Goal: Task Accomplishment & Management: Manage account settings

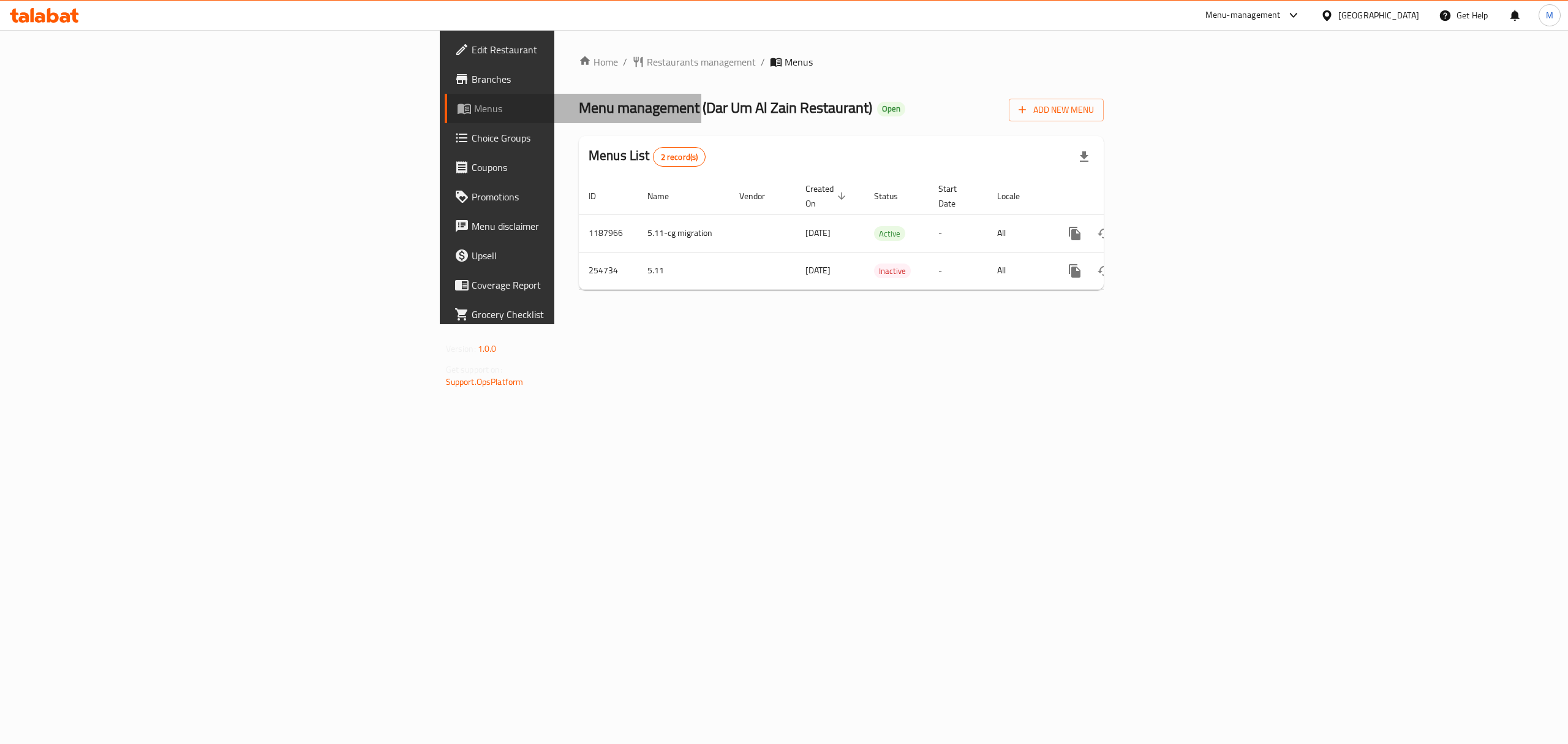
click at [474, 110] on span "Menus" at bounding box center [583, 108] width 218 height 15
click at [474, 103] on span "Menus" at bounding box center [583, 108] width 218 height 15
click at [472, 74] on span "Branches" at bounding box center [582, 78] width 220 height 15
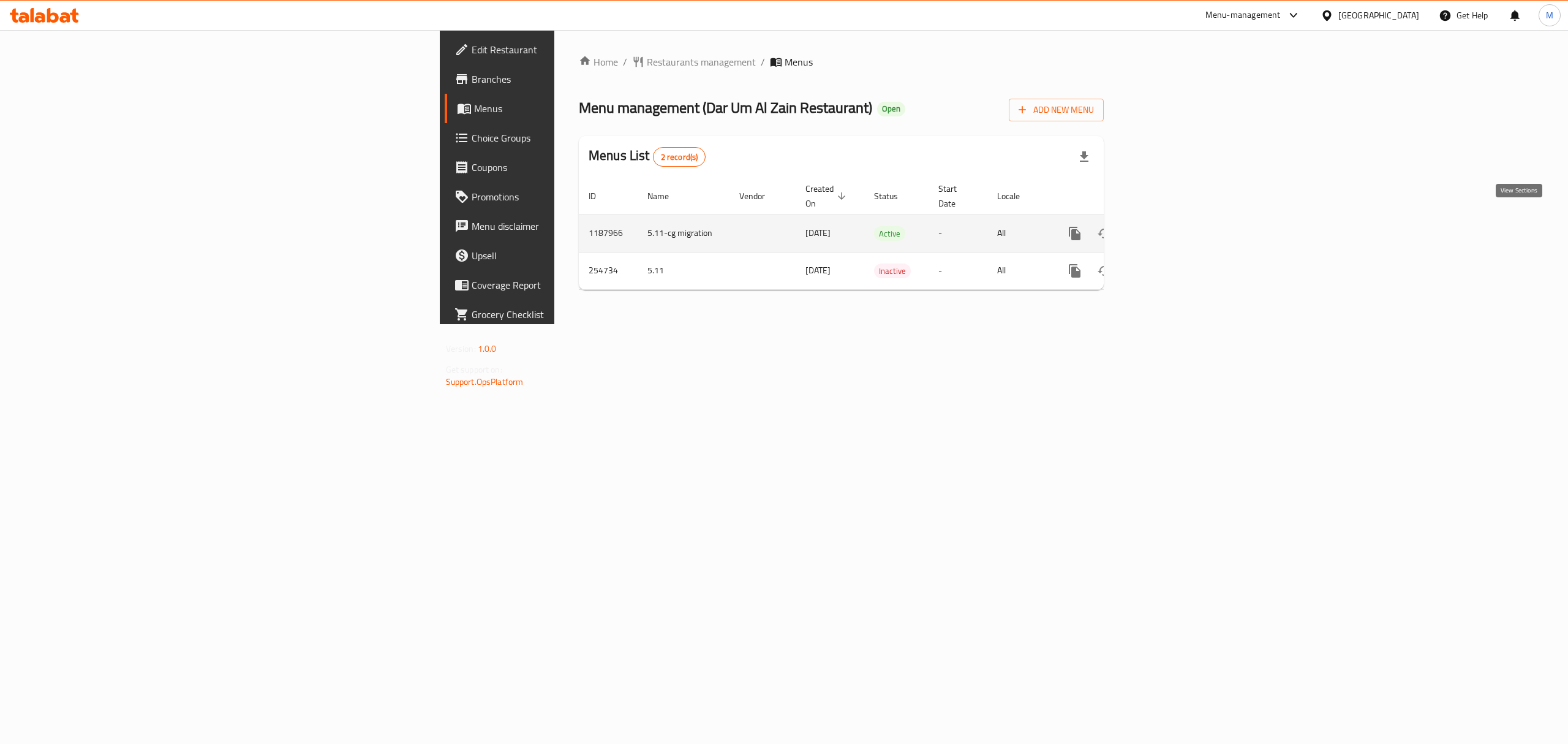
click at [1171, 226] on icon "enhanced table" at bounding box center [1163, 233] width 15 height 15
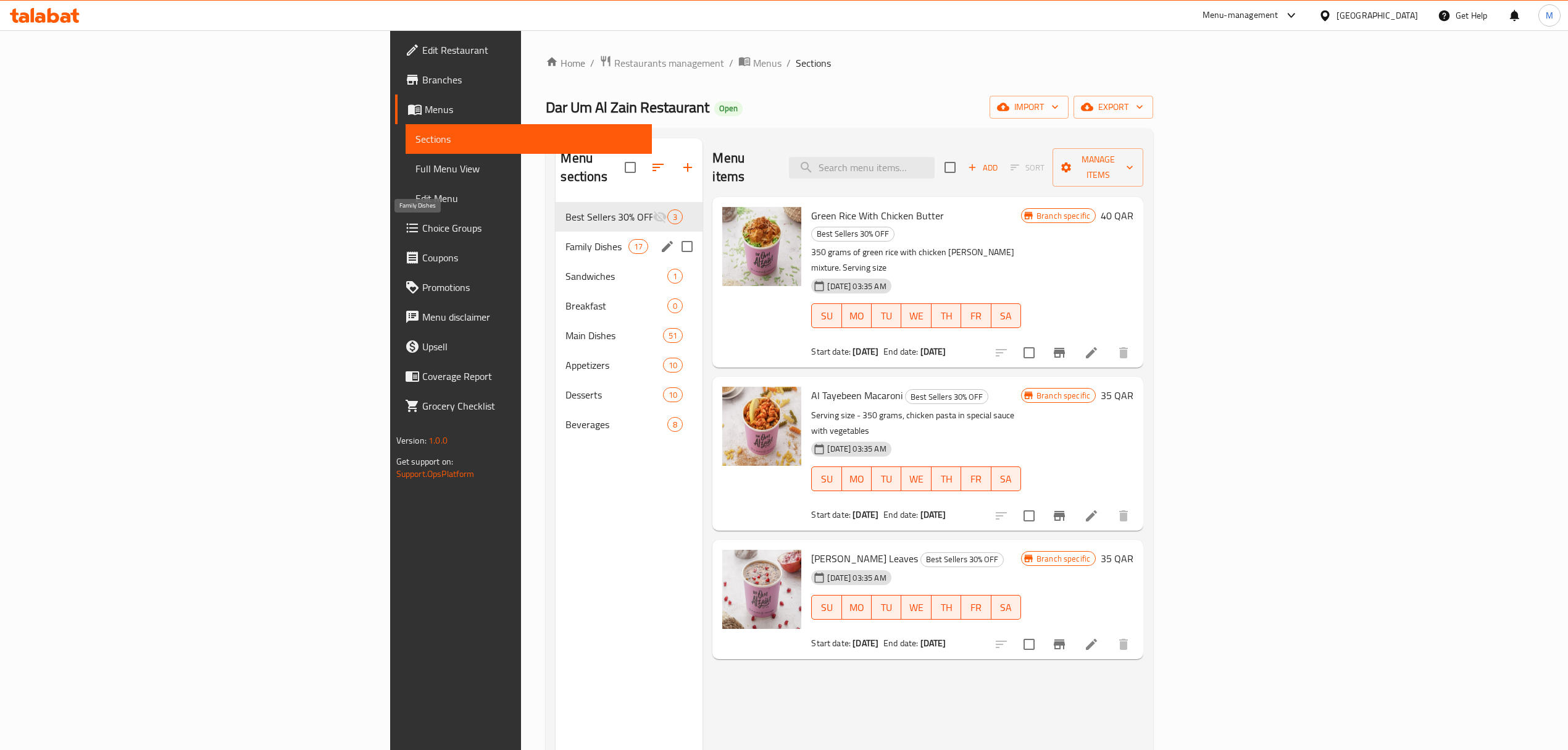
click at [565, 239] on span "Family Dishes" at bounding box center [597, 246] width 63 height 15
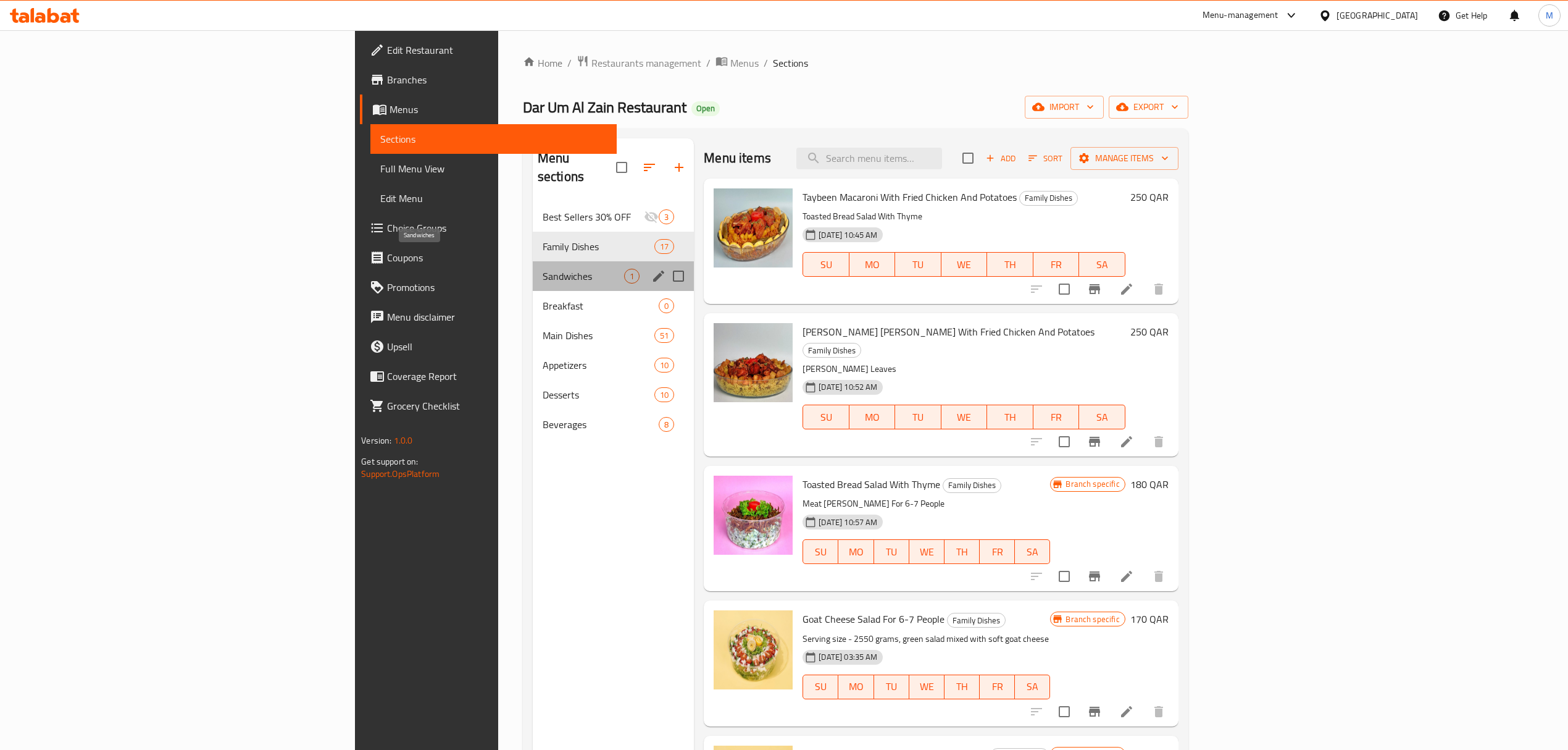
click at [543, 268] on span "Sandwiches" at bounding box center [583, 275] width 81 height 15
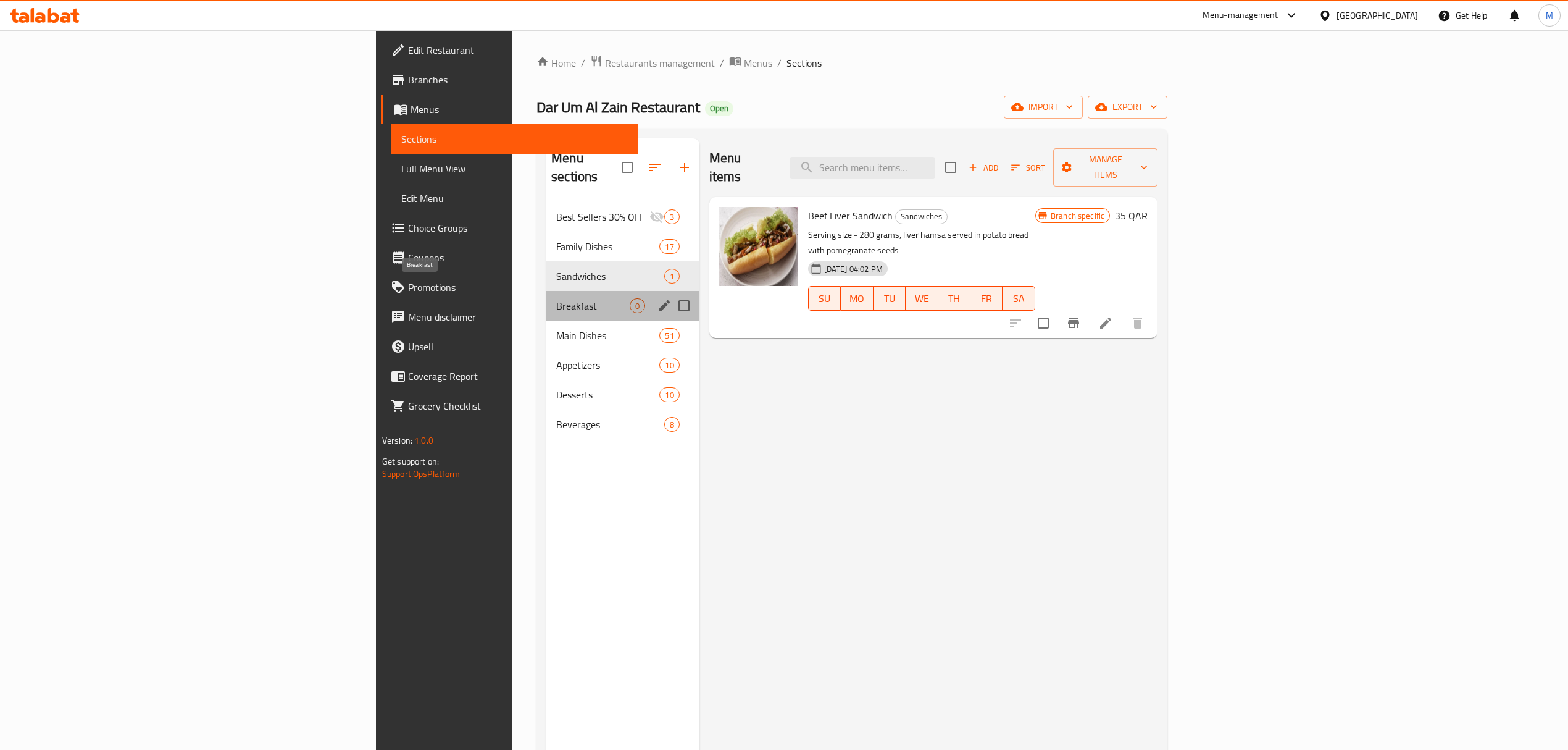
click at [556, 298] on span "Breakfast" at bounding box center [592, 305] width 73 height 15
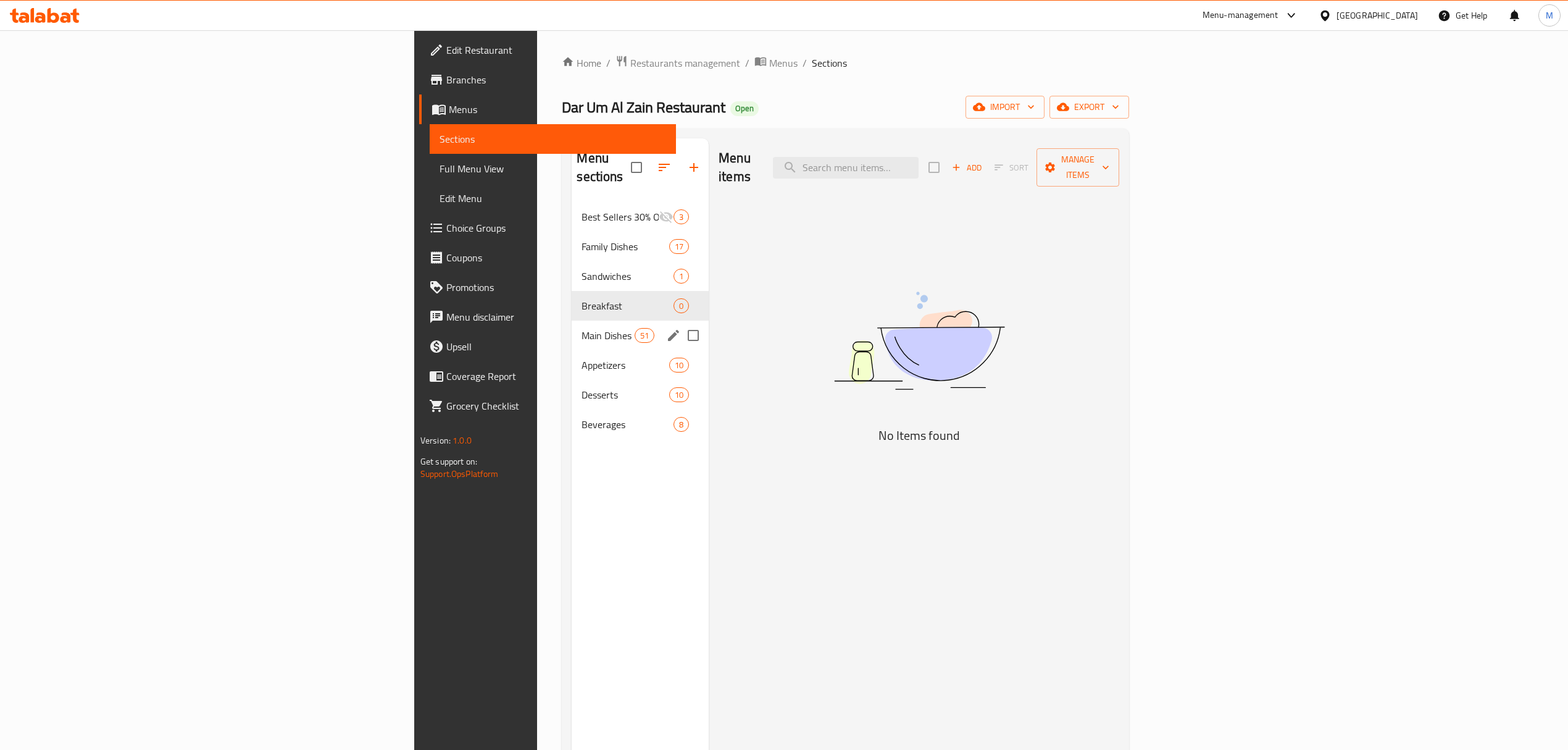
click at [572, 328] on div "Main Dishes 51" at bounding box center [640, 336] width 137 height 30
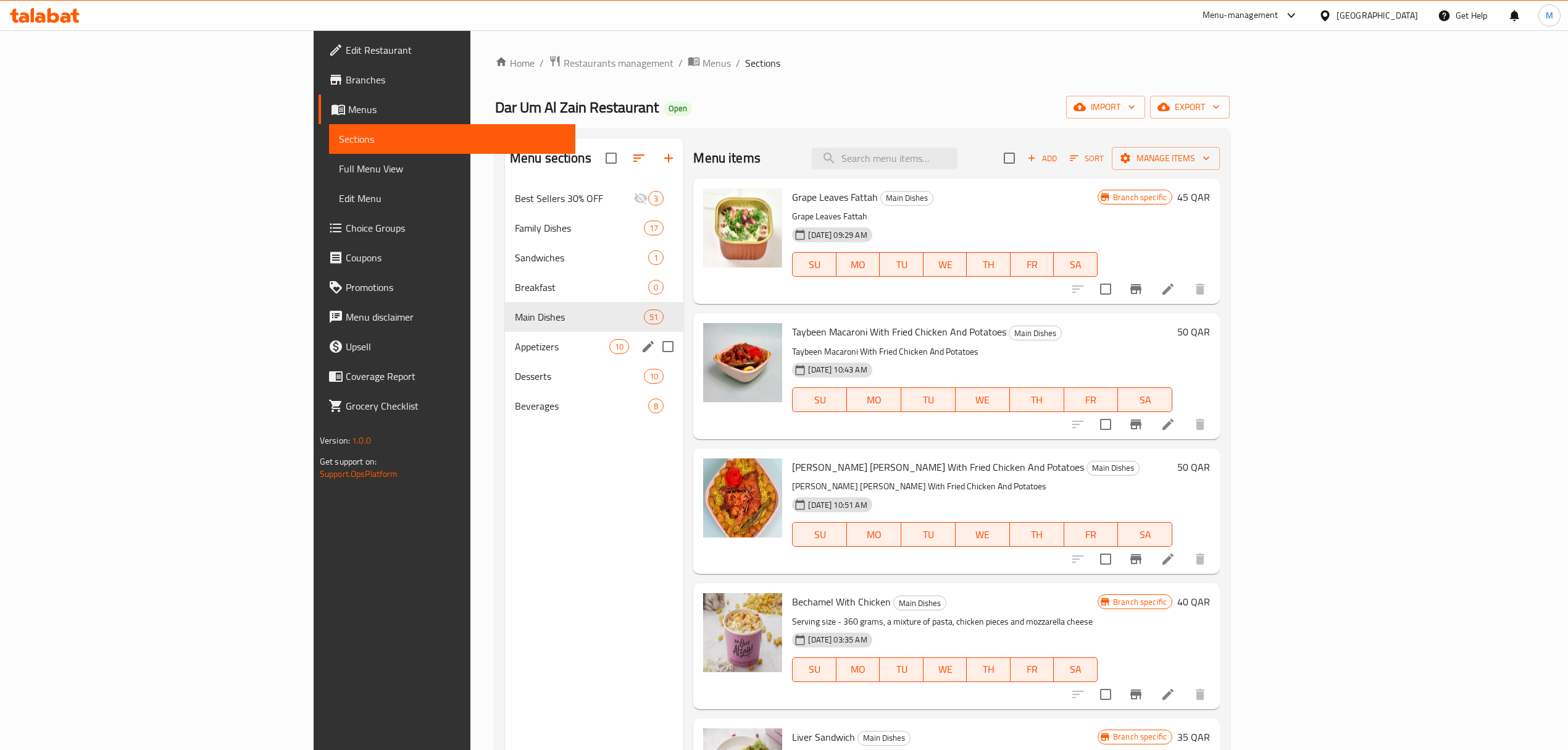
click at [505, 360] on div "Appetizers 10" at bounding box center [594, 346] width 179 height 30
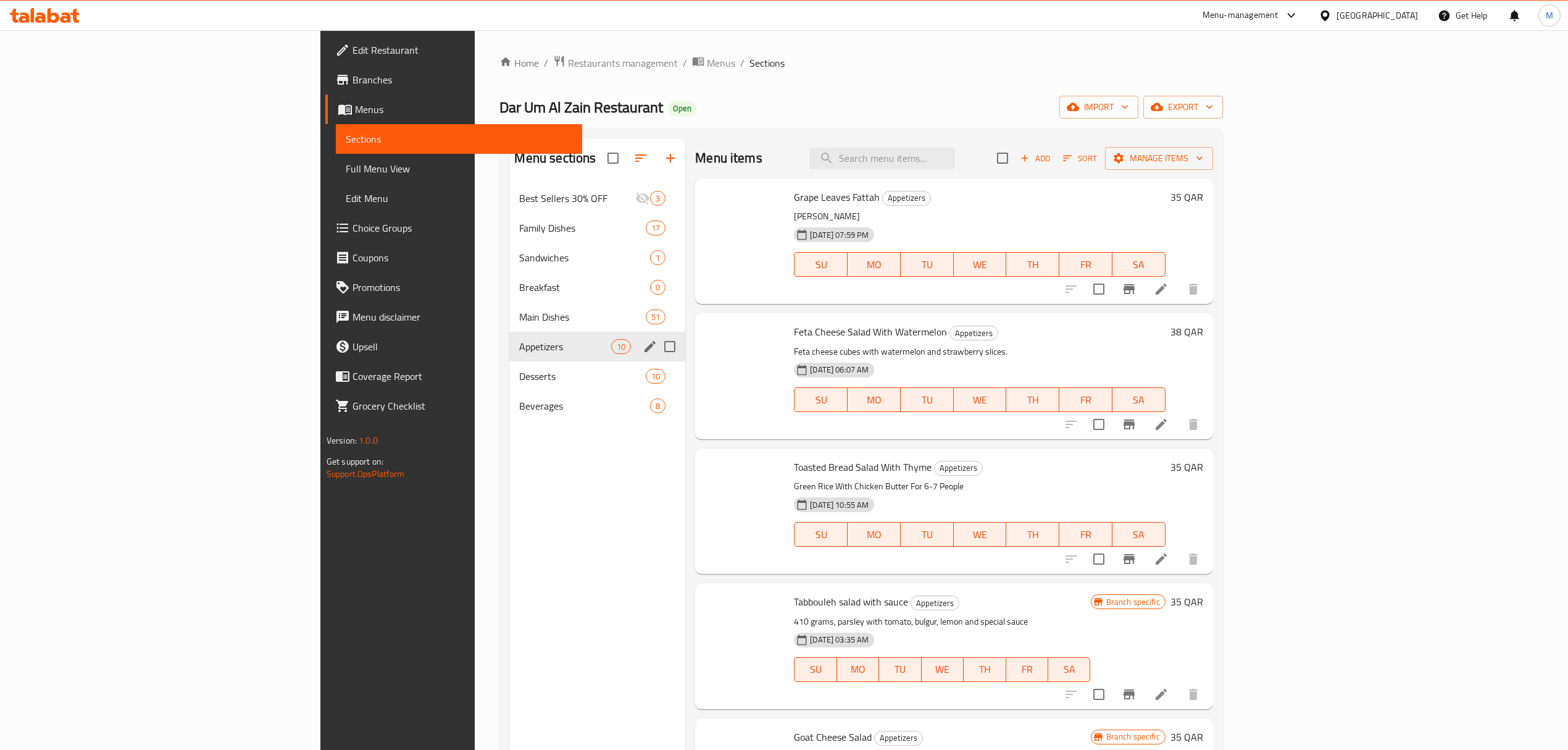
click at [509, 360] on div "Appetizers 10" at bounding box center [597, 346] width 176 height 30
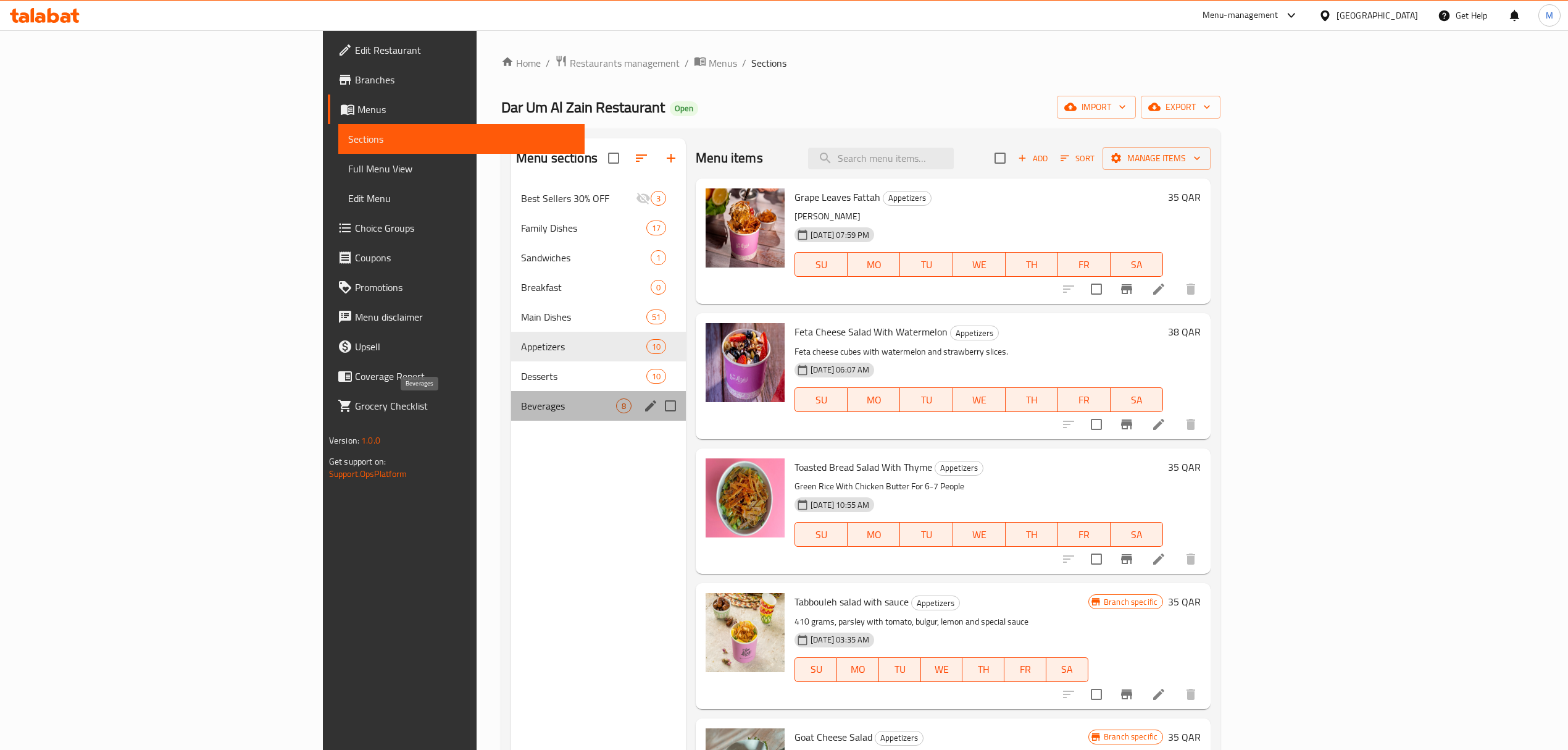
click at [521, 399] on span "Beverages" at bounding box center [569, 405] width 95 height 15
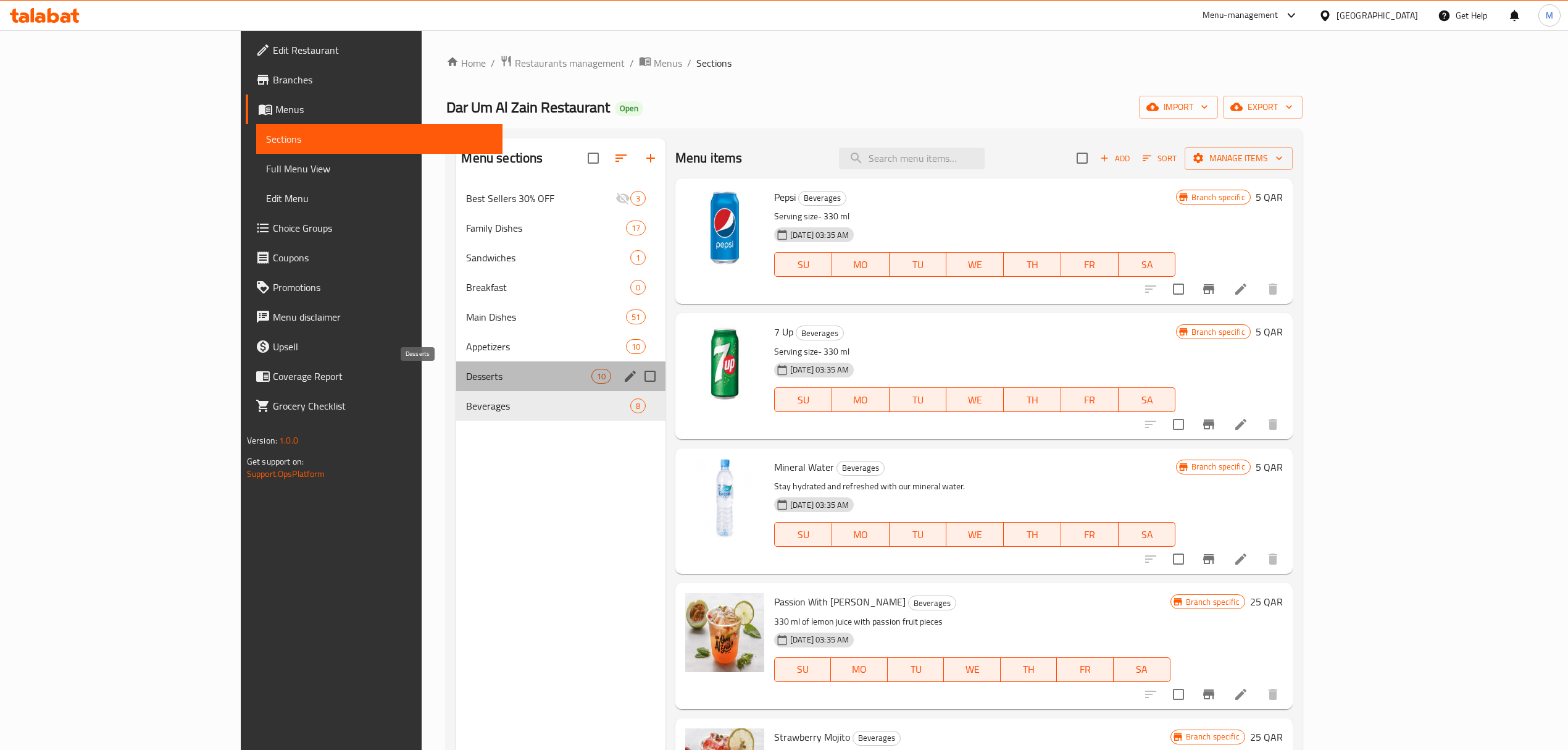
click at [466, 377] on span "Desserts" at bounding box center [528, 375] width 124 height 15
